Goal: Entertainment & Leisure: Browse casually

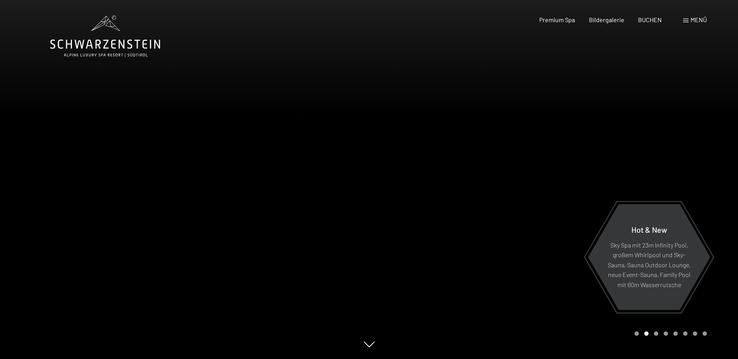
click at [685, 19] on span at bounding box center [685, 21] width 5 height 4
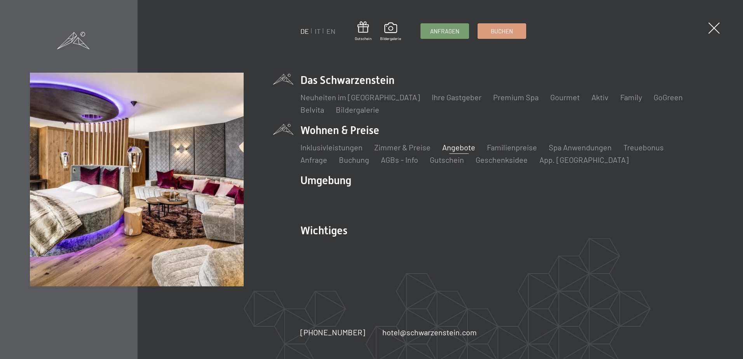
click at [451, 147] on link "Angebote" at bounding box center [459, 147] width 33 height 9
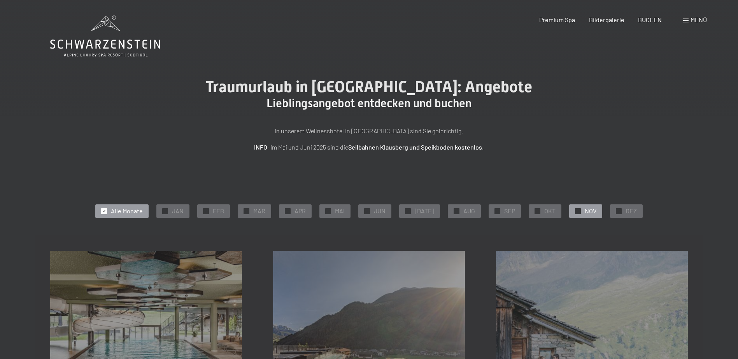
click at [576, 212] on span "✓" at bounding box center [577, 210] width 3 height 5
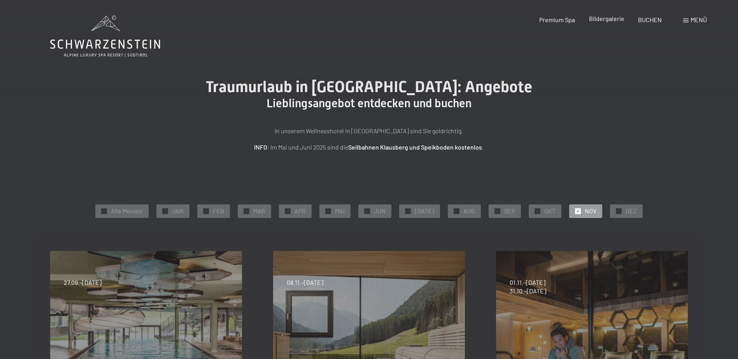
click at [600, 22] on span "Bildergalerie" at bounding box center [606, 18] width 35 height 7
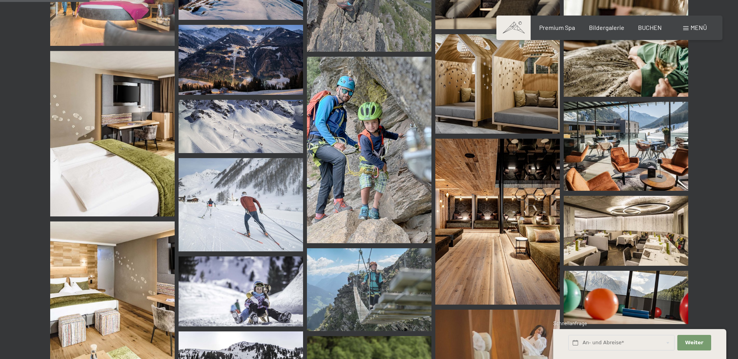
scroll to position [1205, 0]
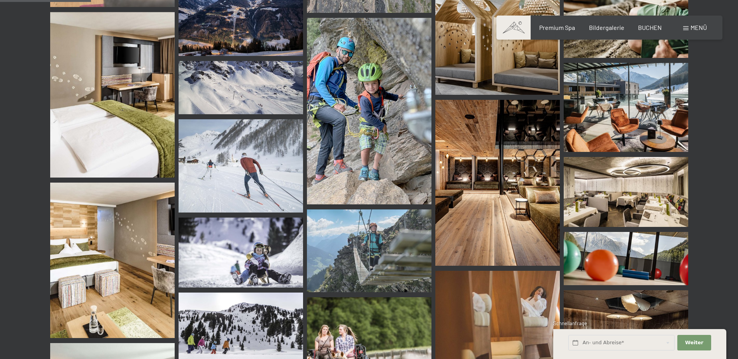
click at [609, 185] on img at bounding box center [625, 192] width 124 height 70
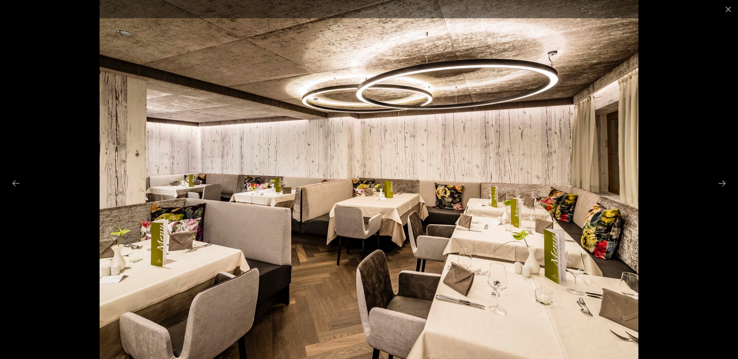
scroll to position [1439, 0]
click at [722, 181] on button "Next slide" at bounding box center [722, 183] width 16 height 15
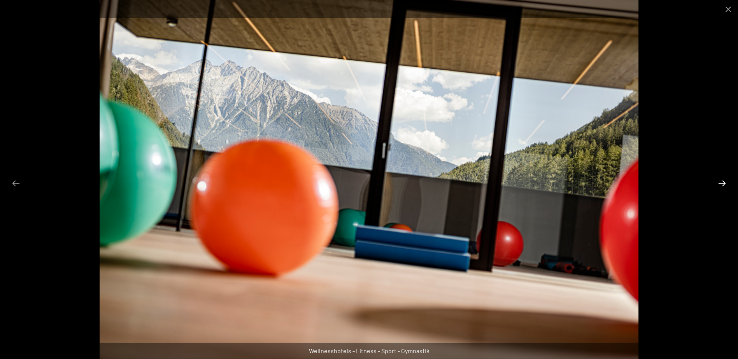
click at [722, 181] on button "Next slide" at bounding box center [722, 183] width 16 height 15
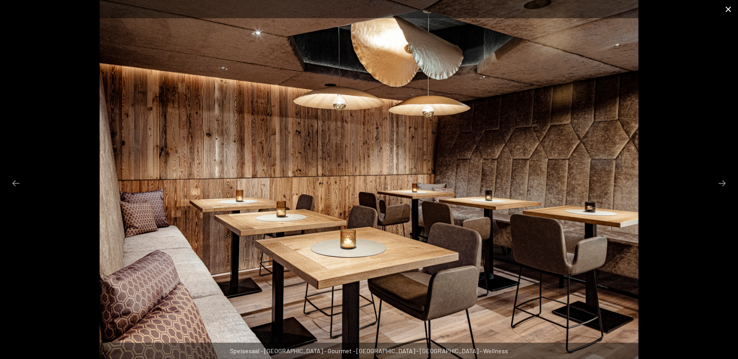
click at [727, 9] on button "Close gallery" at bounding box center [727, 9] width 19 height 18
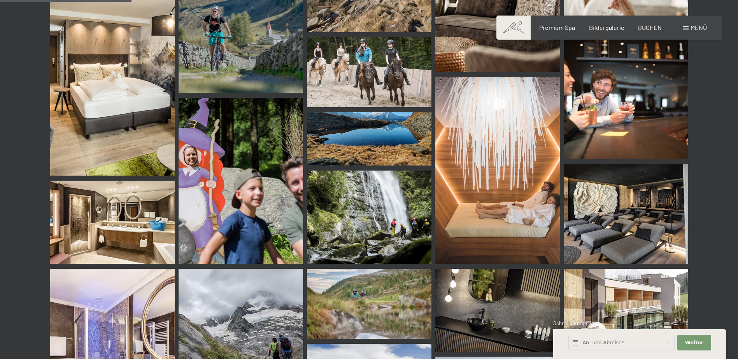
scroll to position [1750, 0]
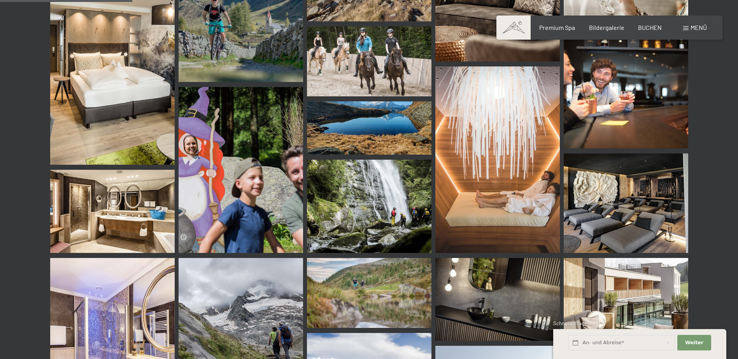
click at [601, 196] on img at bounding box center [625, 204] width 124 height 100
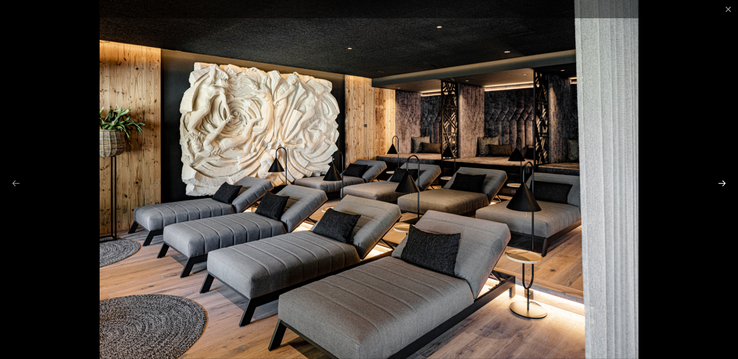
click at [721, 184] on button "Next slide" at bounding box center [722, 183] width 16 height 15
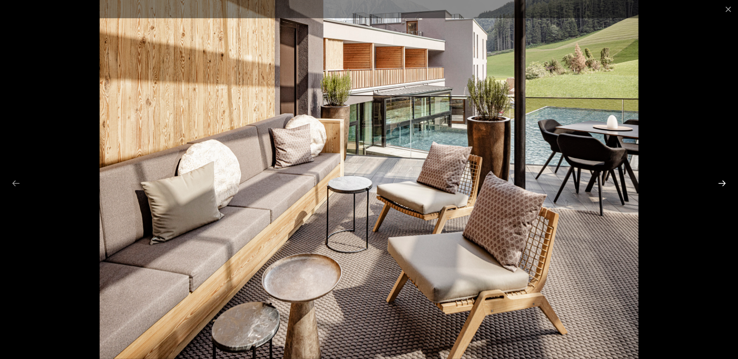
click at [721, 184] on button "Next slide" at bounding box center [722, 183] width 16 height 15
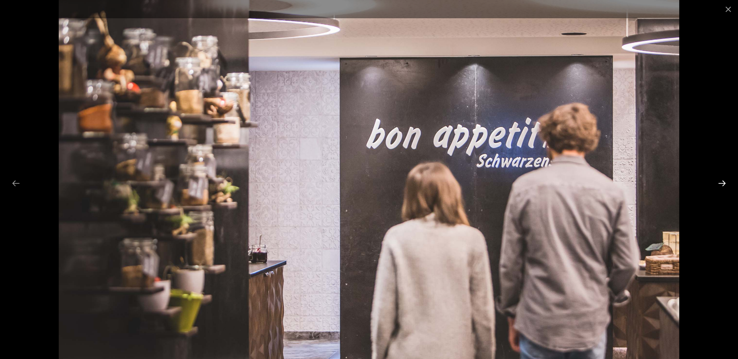
click at [721, 184] on button "Next slide" at bounding box center [722, 183] width 16 height 15
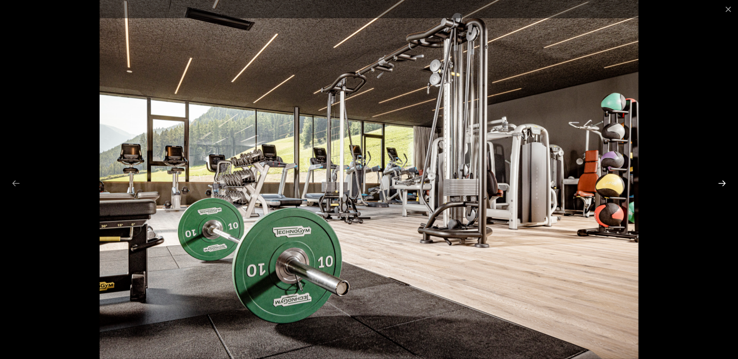
click at [721, 184] on button "Next slide" at bounding box center [722, 183] width 16 height 15
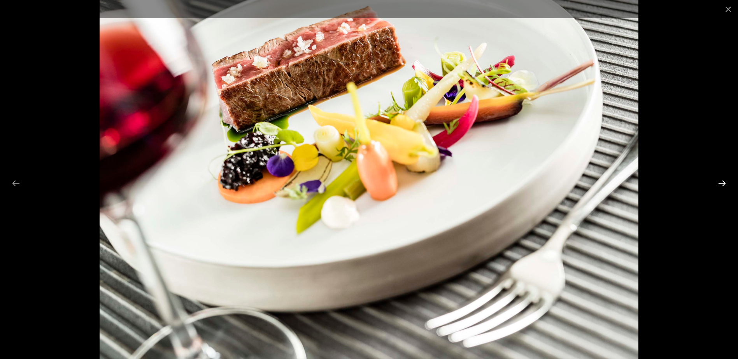
click at [721, 184] on button "Next slide" at bounding box center [722, 183] width 16 height 15
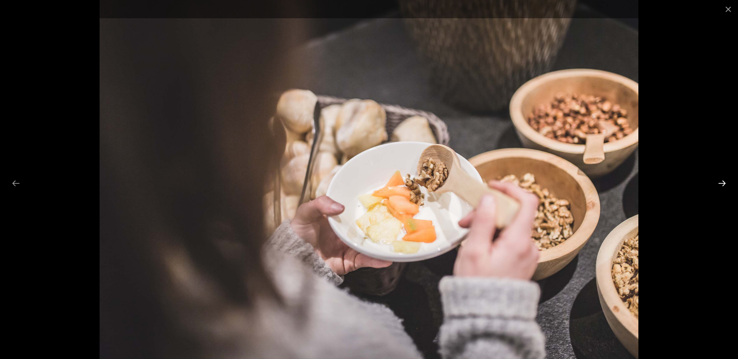
click at [721, 184] on button "Next slide" at bounding box center [722, 183] width 16 height 15
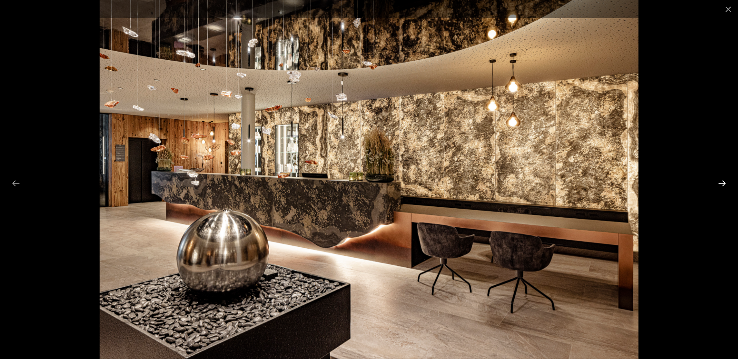
click at [721, 184] on button "Next slide" at bounding box center [722, 183] width 16 height 15
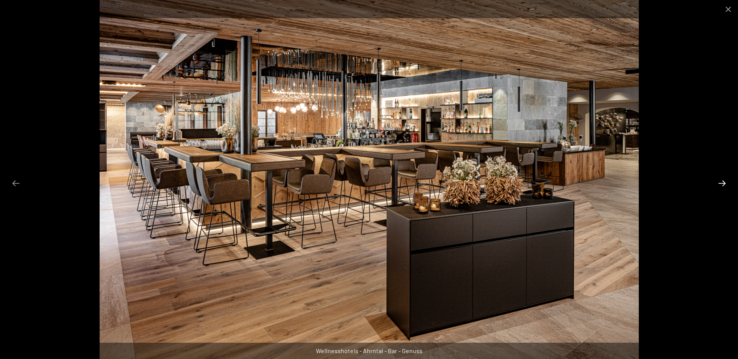
click at [721, 184] on button "Next slide" at bounding box center [722, 183] width 16 height 15
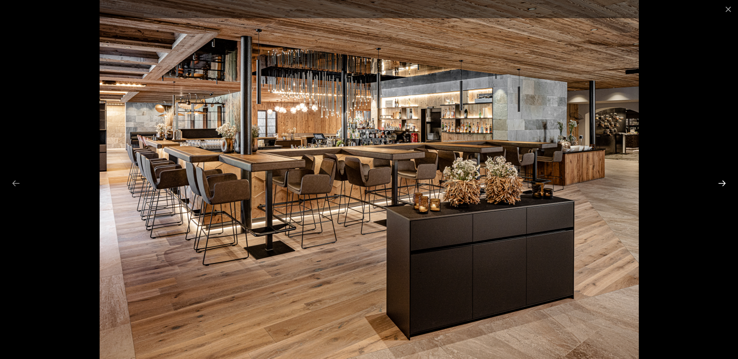
click at [721, 184] on button "Next slide" at bounding box center [722, 183] width 16 height 15
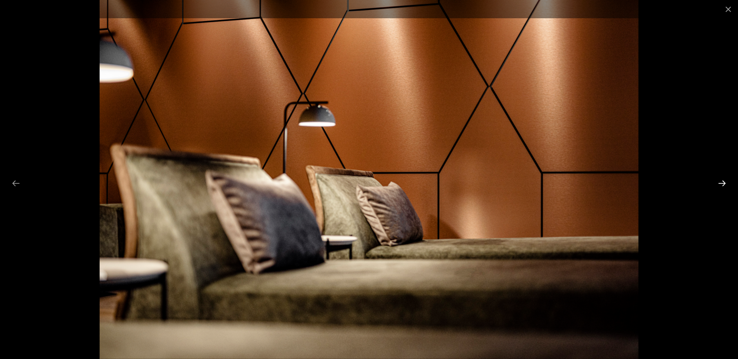
click at [721, 184] on button "Next slide" at bounding box center [722, 183] width 16 height 15
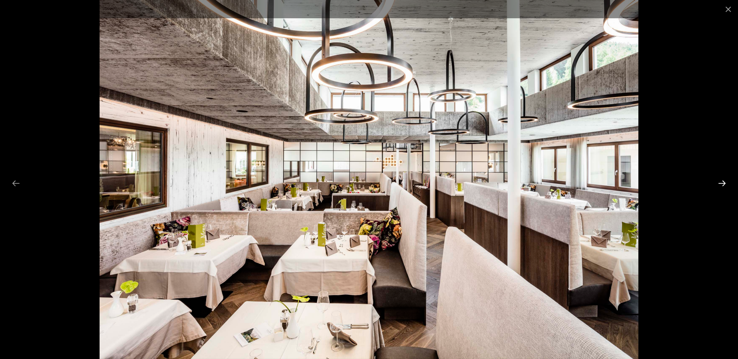
click at [721, 184] on button "Next slide" at bounding box center [722, 183] width 16 height 15
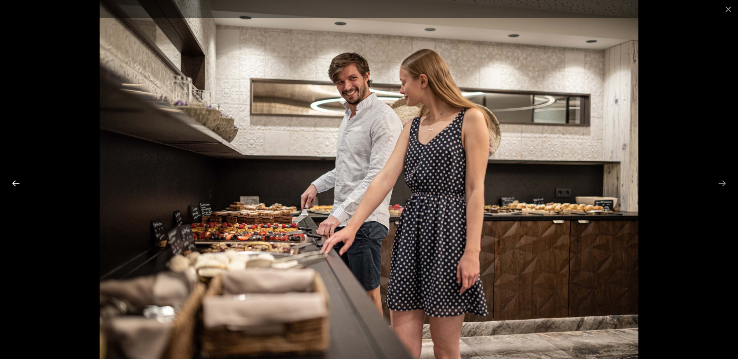
click at [12, 180] on button "Previous slide" at bounding box center [16, 183] width 16 height 15
